Goal: Task Accomplishment & Management: Use online tool/utility

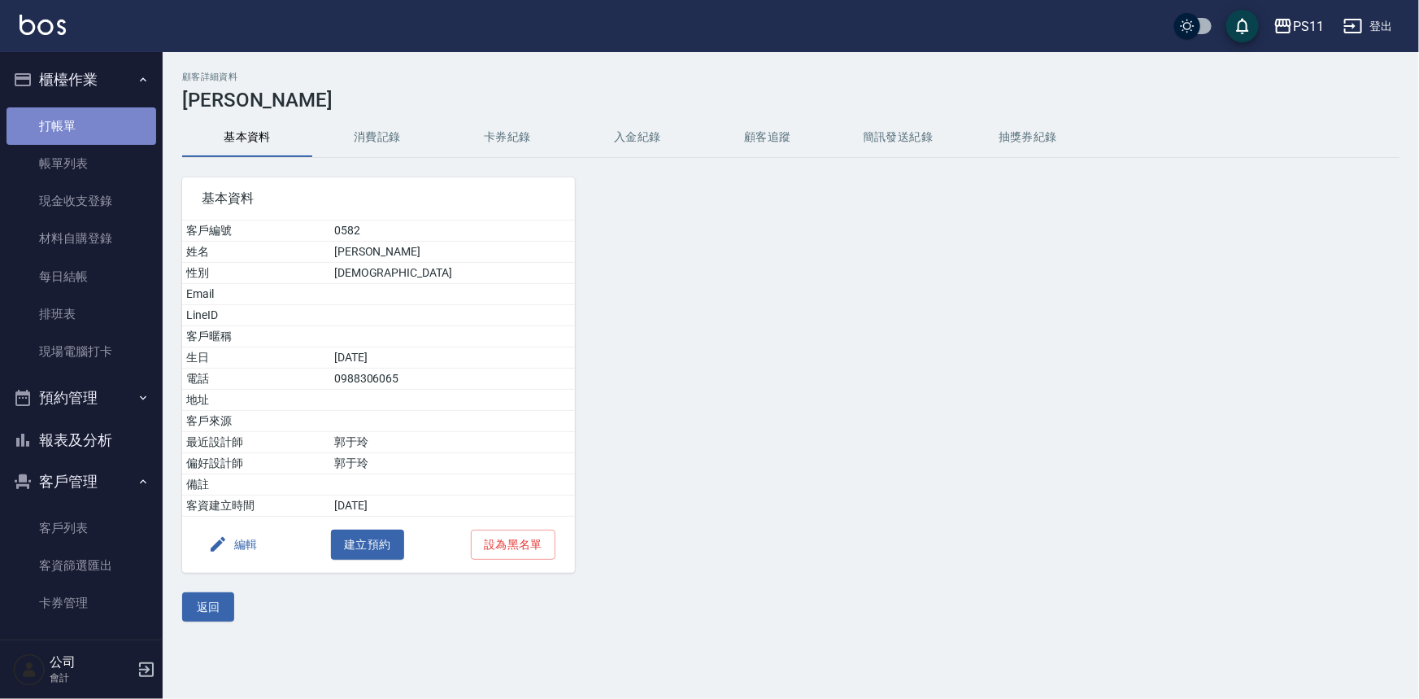
click at [102, 114] on link "打帳單" at bounding box center [82, 125] width 150 height 37
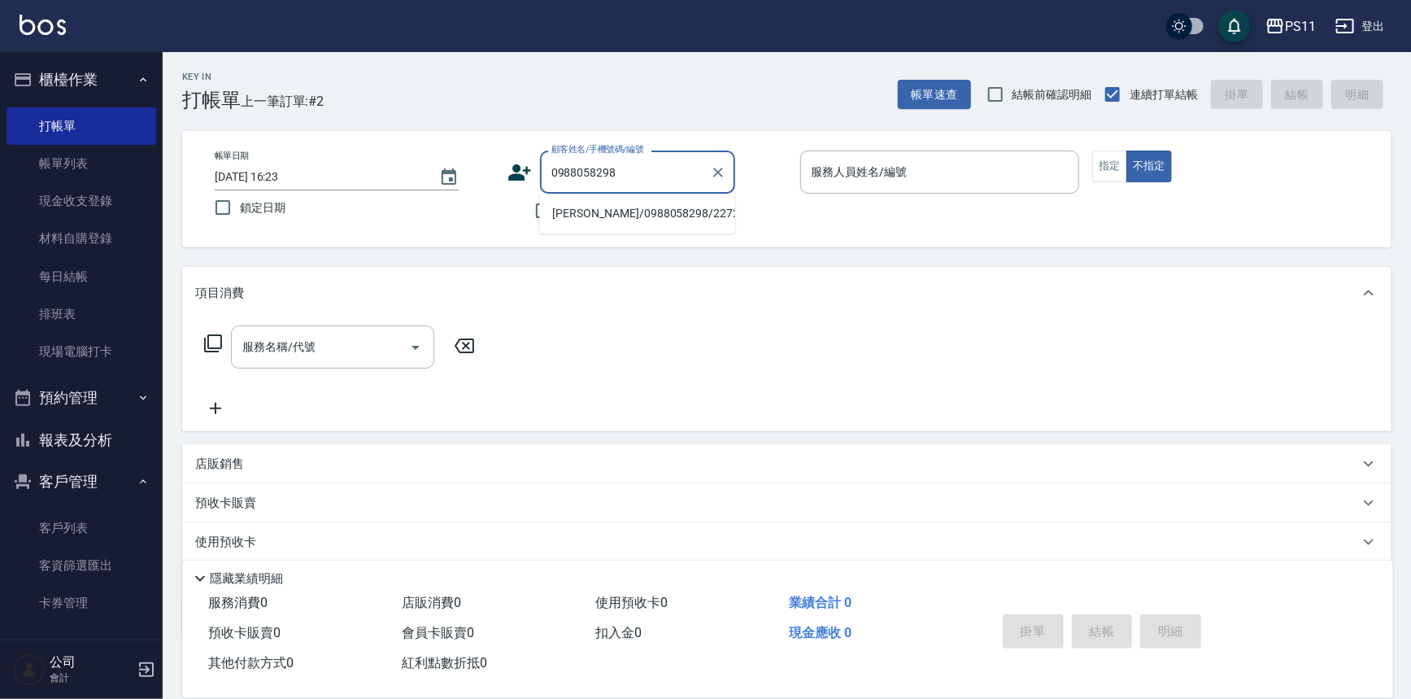
type input "[PERSON_NAME]/0988058298/2272"
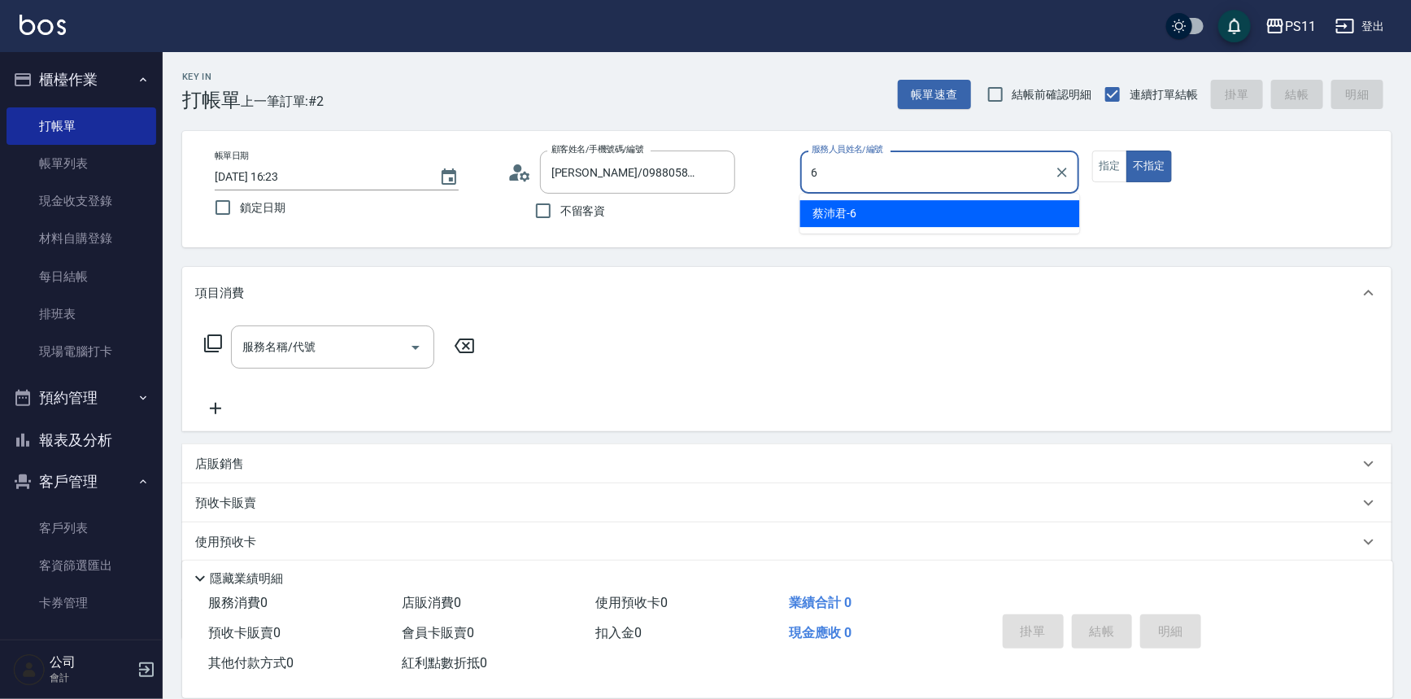
type input "[PERSON_NAME]6"
type button "false"
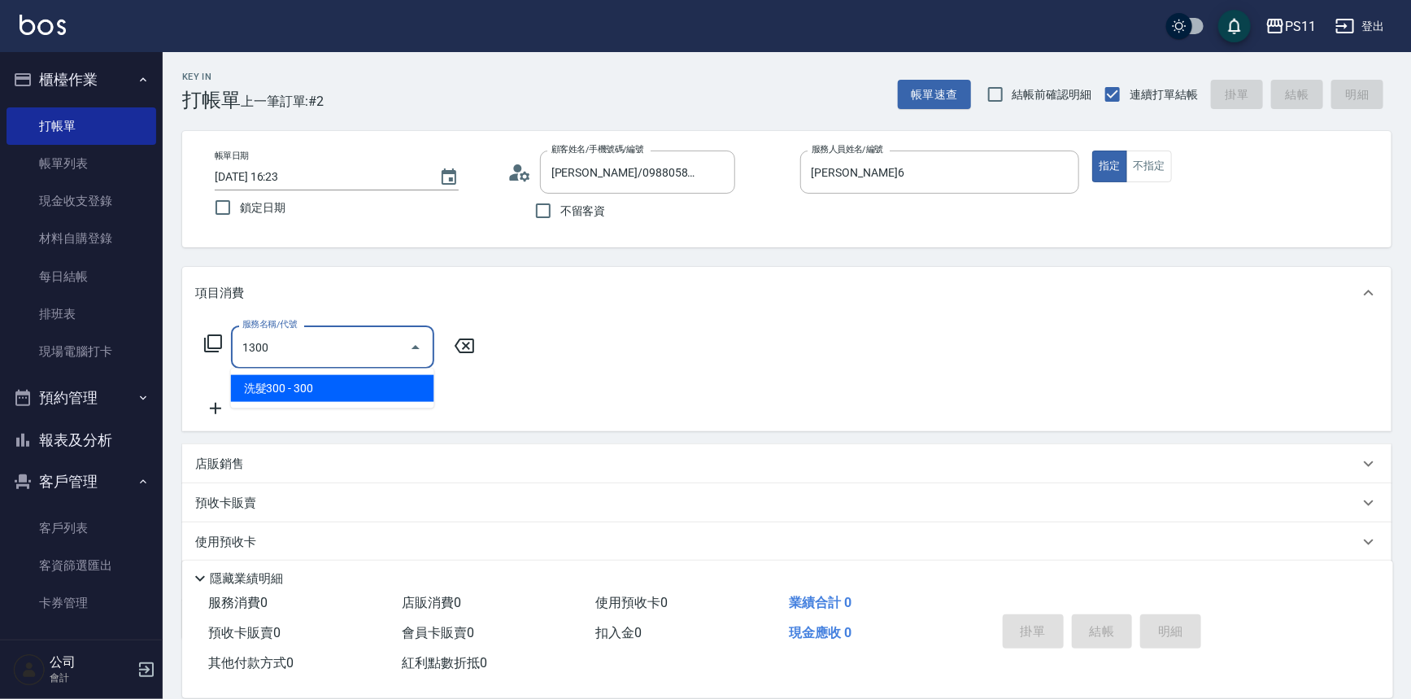
type input "洗髮300(1300)"
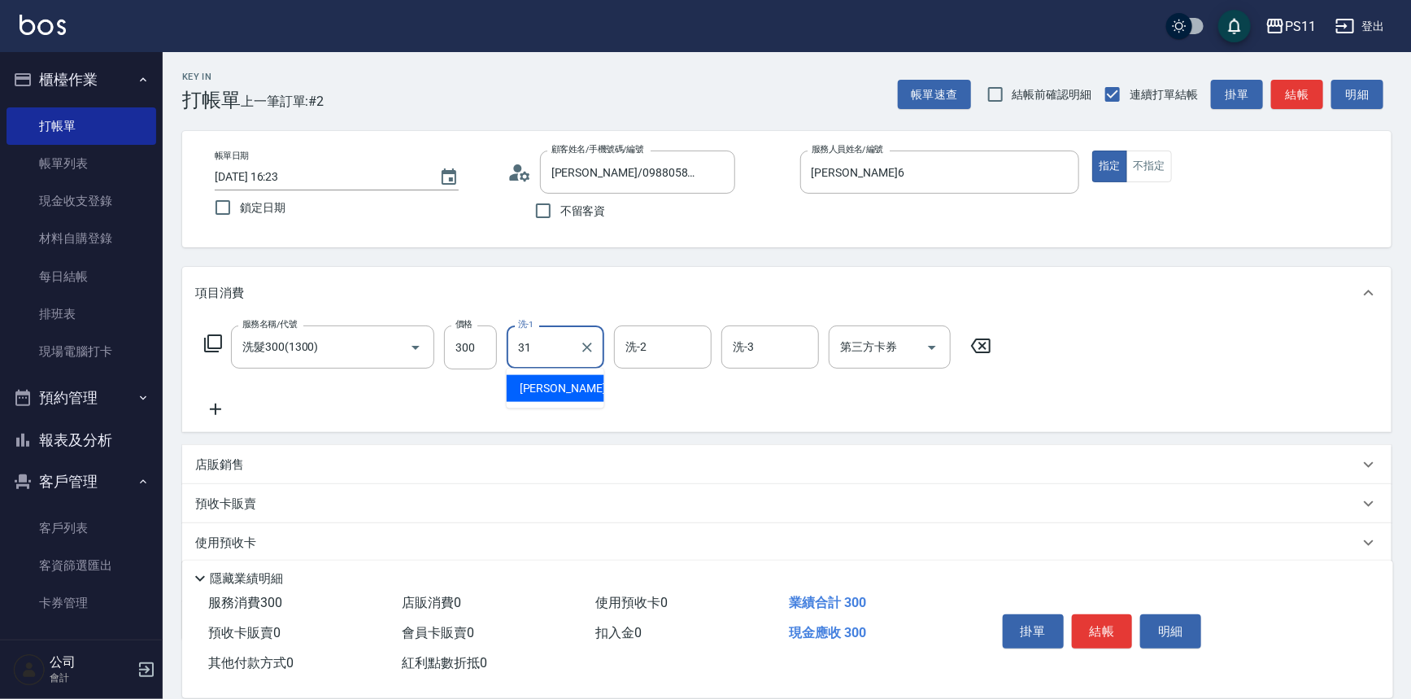
type input "[PERSON_NAME]-31"
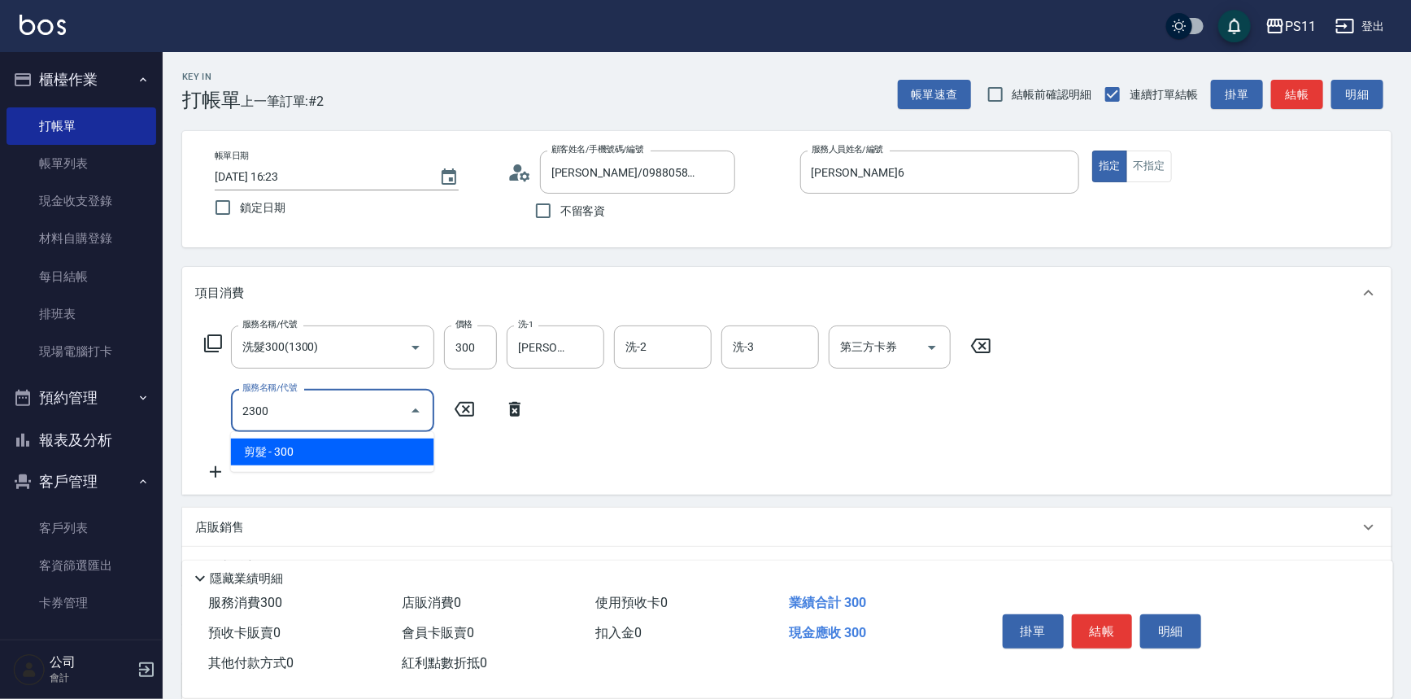
type input "剪髮(2300)"
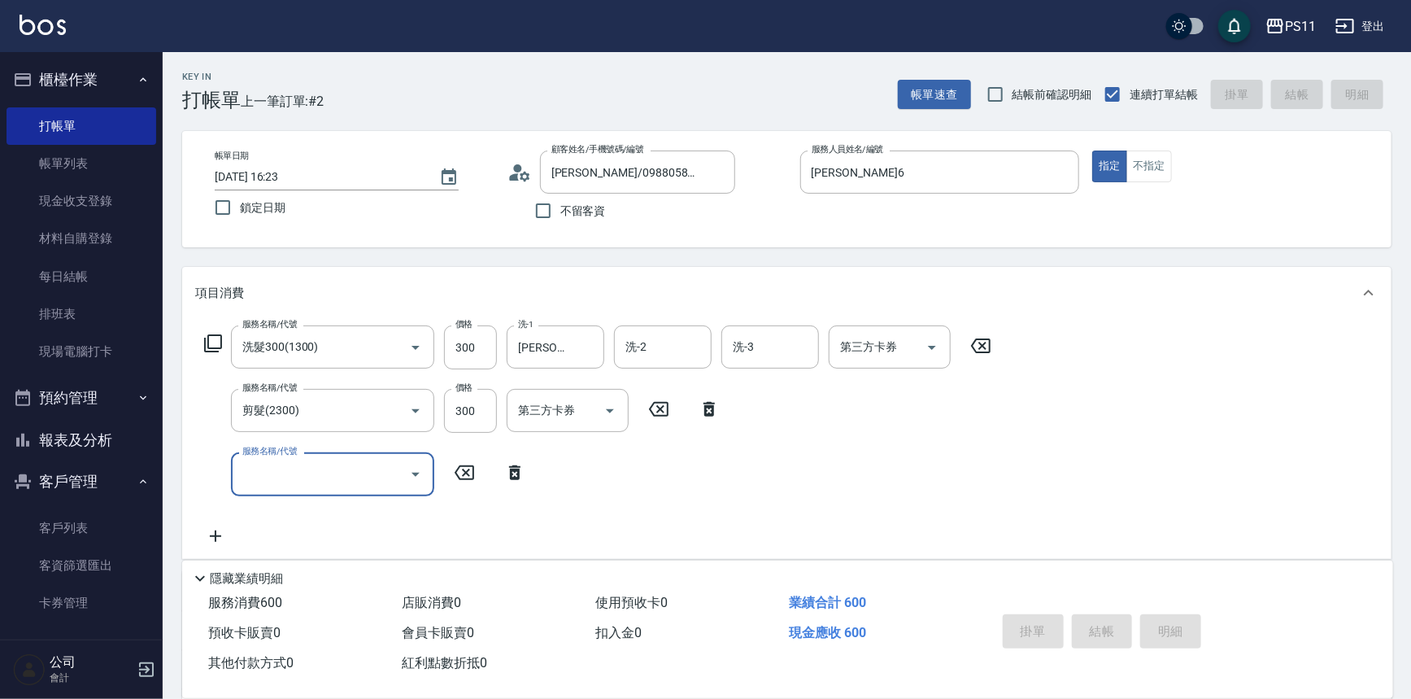
type input "[DATE] 16:24"
